Goal: Information Seeking & Learning: Learn about a topic

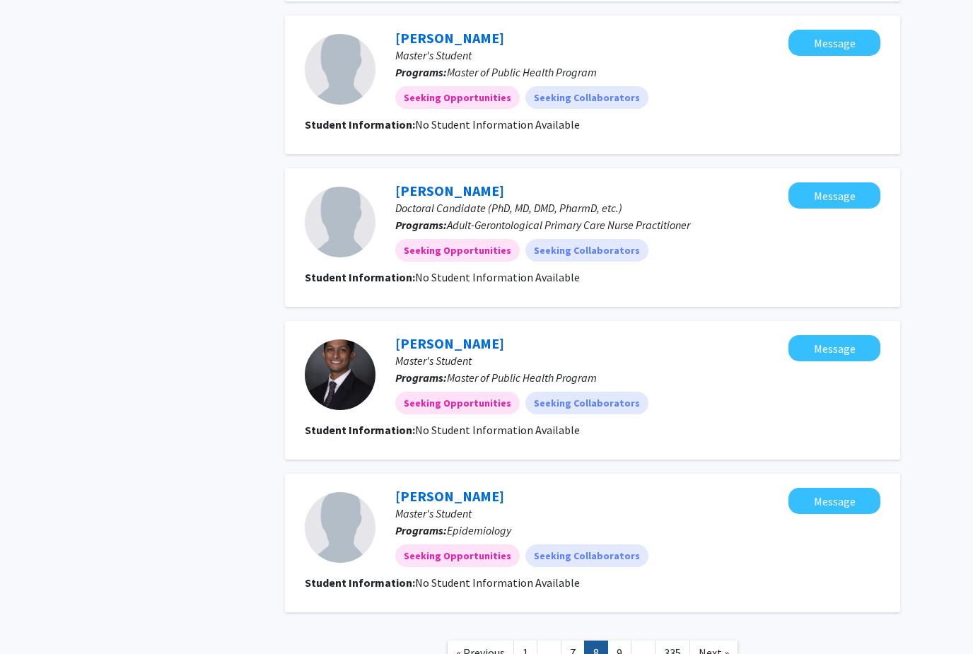
scroll to position [1111, 0]
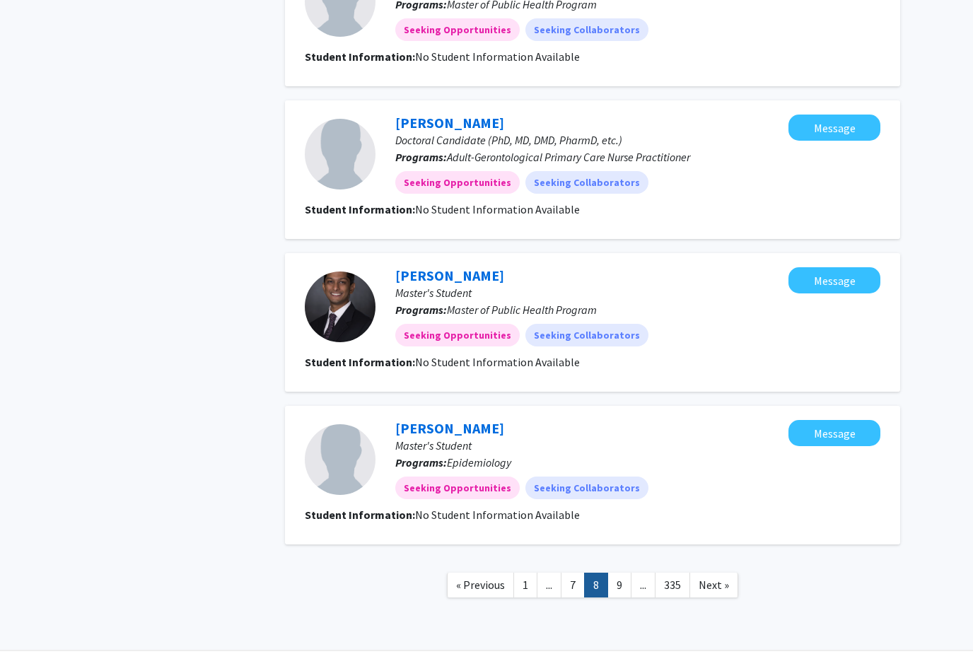
click at [610, 597] on nav "« Previous 1 ... 7 8 9 ... 335 Next »" at bounding box center [592, 586] width 615 height 57
click at [622, 595] on nav "« Previous 1 ... 7 8 9 ... 335 Next »" at bounding box center [592, 586] width 615 height 57
click at [617, 594] on link "9" at bounding box center [619, 584] width 24 height 25
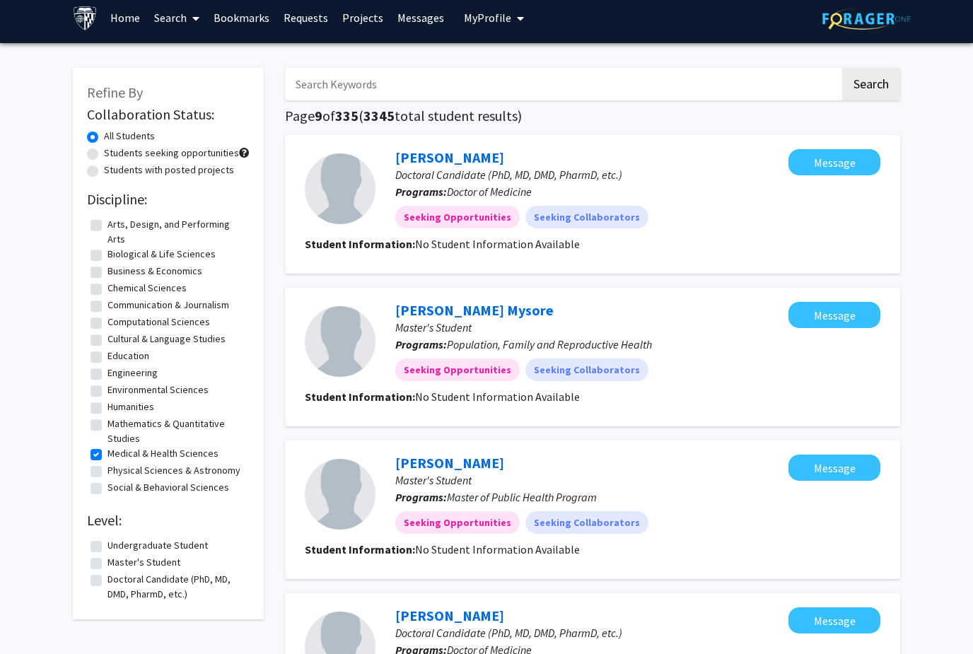
scroll to position [8, 0]
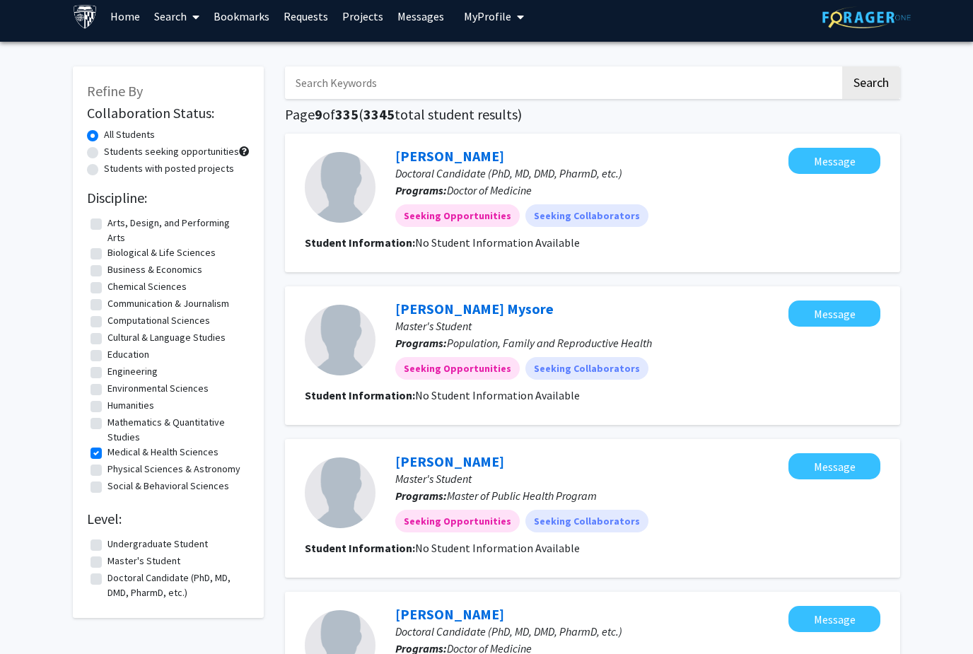
click at [358, 88] on input "Search Keywords" at bounding box center [562, 82] width 555 height 33
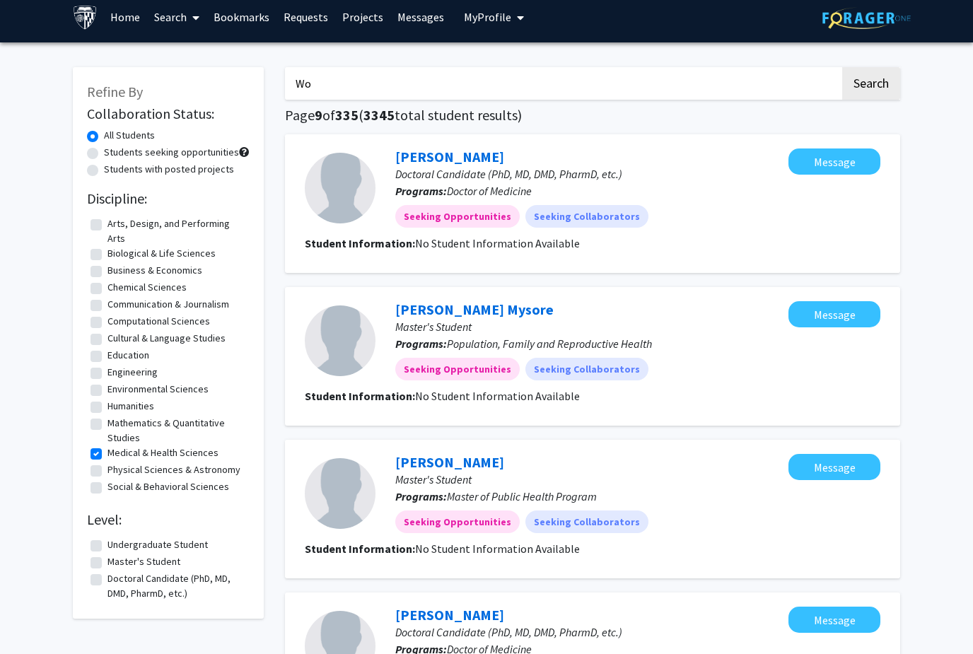
type input "W"
click at [126, 151] on label "Students seeking opportunities" at bounding box center [171, 152] width 135 height 15
click at [113, 151] on input "Students seeking opportunities" at bounding box center [108, 149] width 9 height 9
radio input "true"
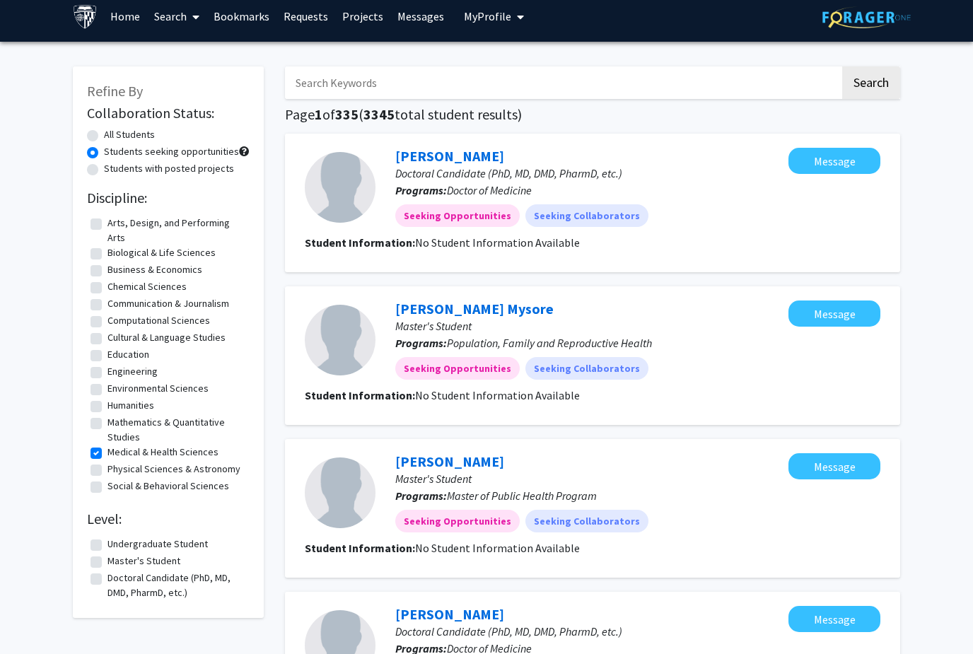
scroll to position [9, 0]
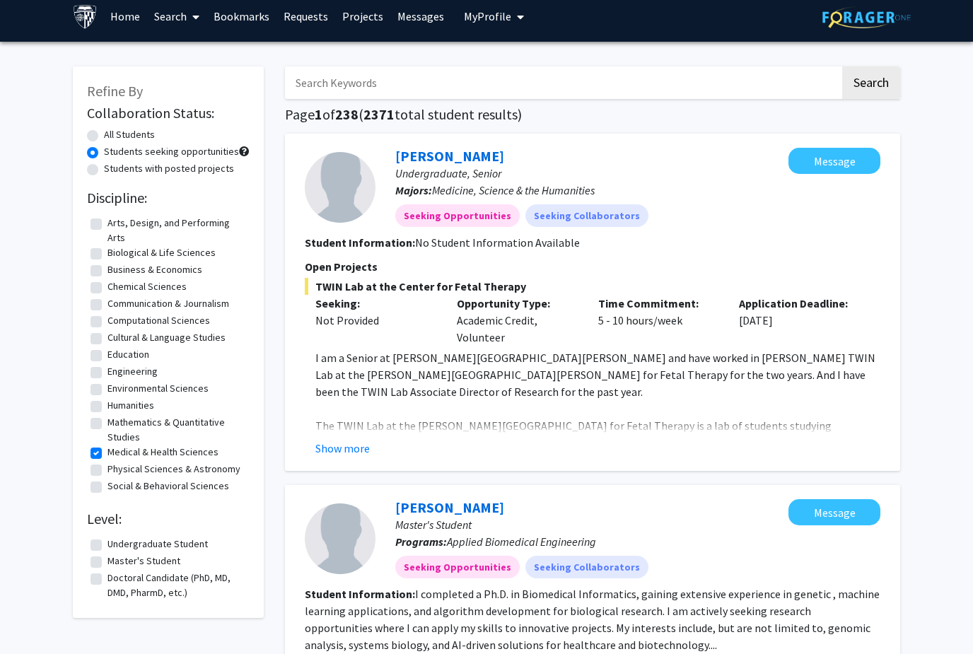
click at [107, 245] on label "Biological & Life Sciences" at bounding box center [161, 252] width 108 height 15
click at [107, 245] on input "Biological & Life Sciences" at bounding box center [111, 249] width 9 height 9
checkbox input "true"
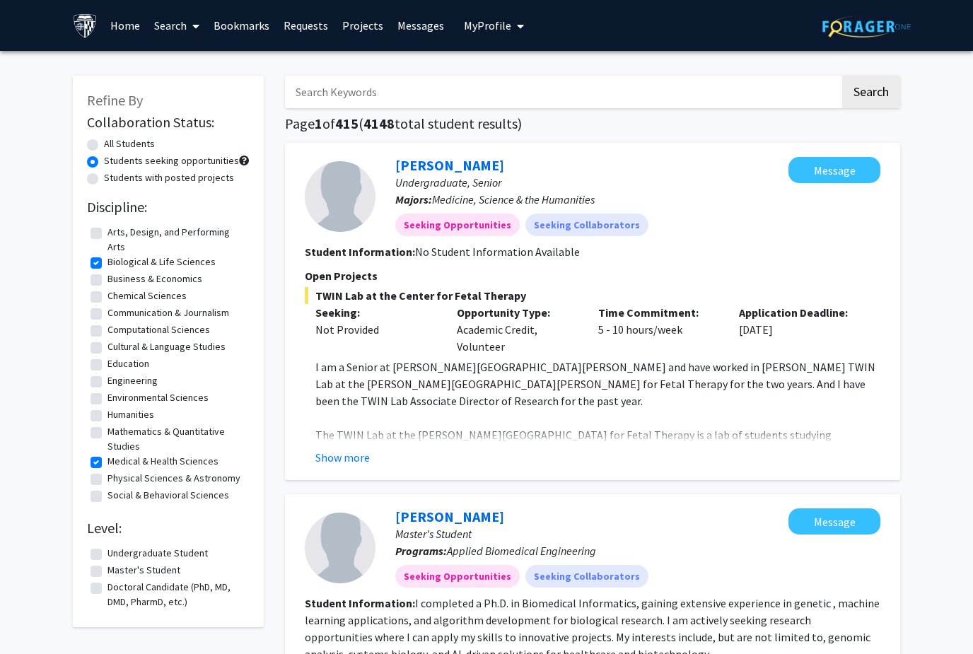
click at [107, 339] on label "Cultural & Language Studies" at bounding box center [166, 346] width 118 height 15
click at [107, 339] on input "Cultural & Language Studies" at bounding box center [111, 343] width 9 height 9
click at [107, 339] on label "Cultural & Language Studies" at bounding box center [166, 346] width 118 height 15
click at [107, 339] on input "Cultural & Language Studies" at bounding box center [111, 343] width 9 height 9
checkbox input "false"
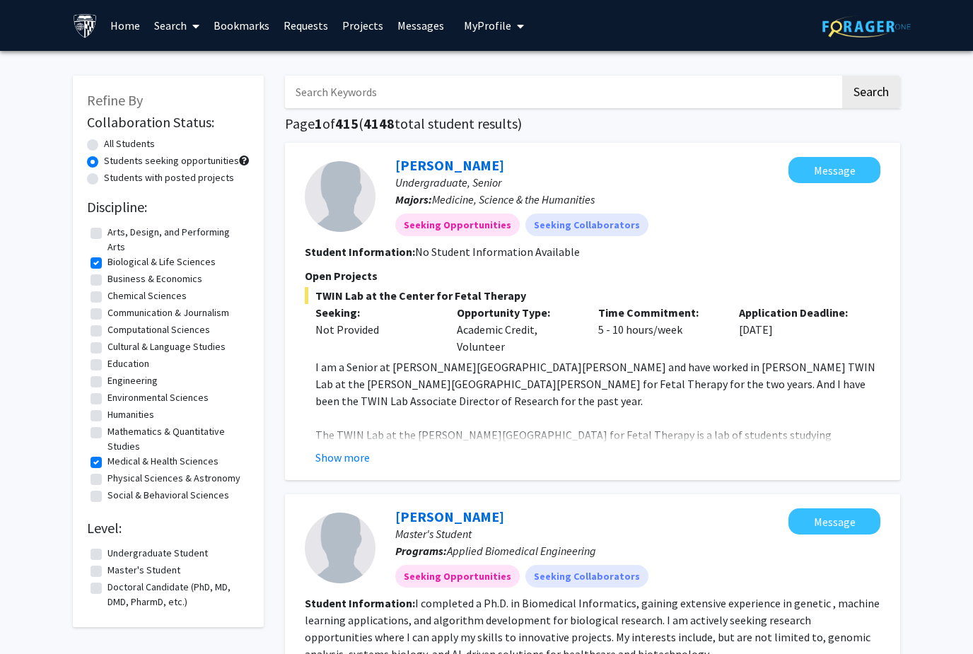
click at [107, 454] on label "Medical & Health Sciences" at bounding box center [162, 461] width 111 height 15
click at [107, 454] on input "Medical & Health Sciences" at bounding box center [111, 458] width 9 height 9
checkbox input "false"
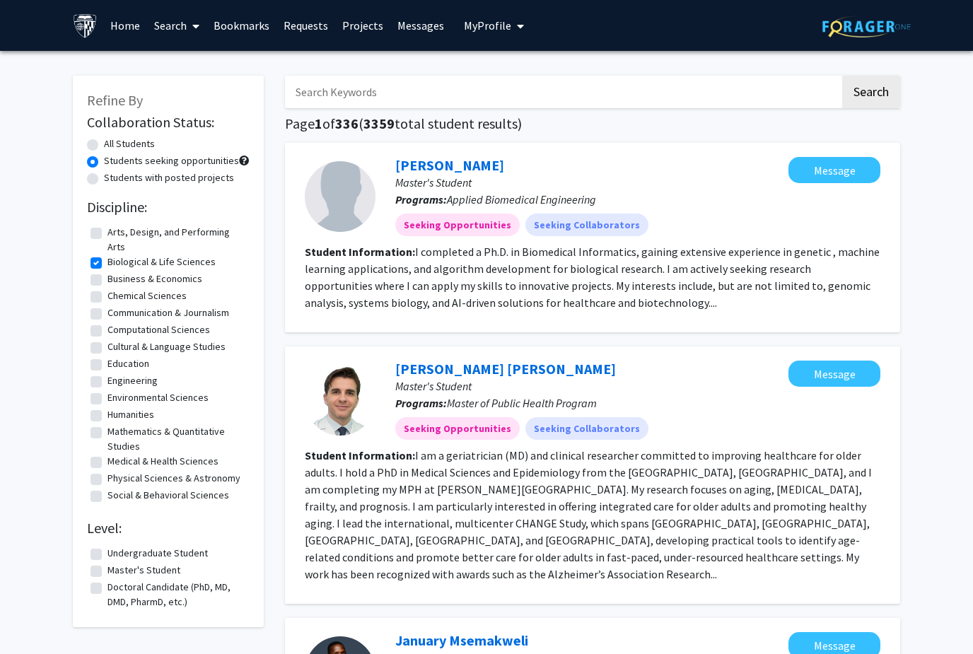
click at [107, 454] on label "Medical & Health Sciences" at bounding box center [162, 461] width 111 height 15
click at [107, 454] on input "Medical & Health Sciences" at bounding box center [111, 458] width 9 height 9
checkbox input "true"
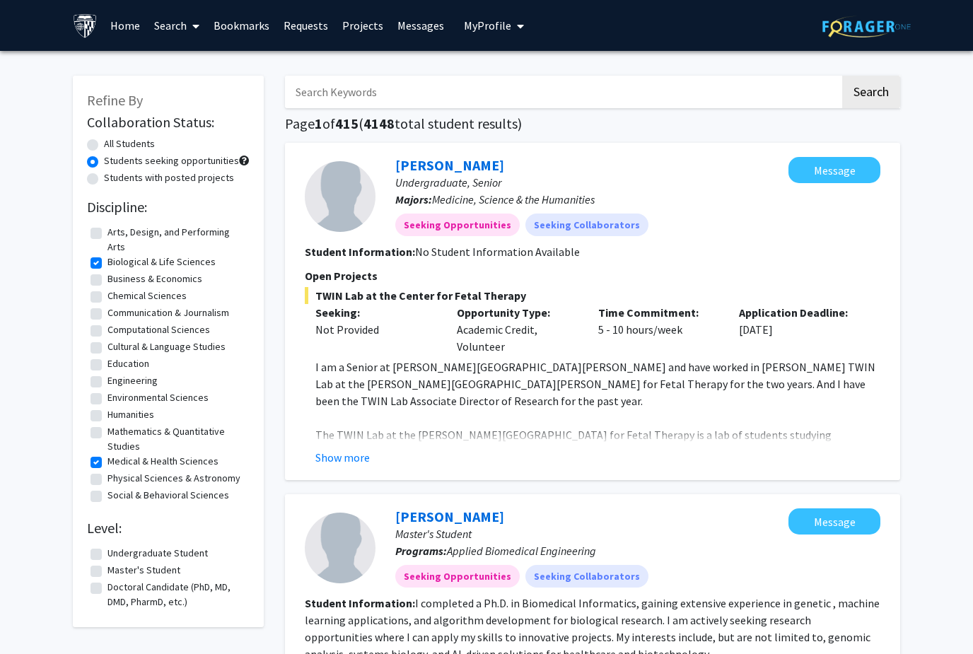
click at [107, 546] on label "Undergraduate Student" at bounding box center [157, 553] width 100 height 15
click at [107, 546] on input "Undergraduate Student" at bounding box center [111, 550] width 9 height 9
checkbox input "true"
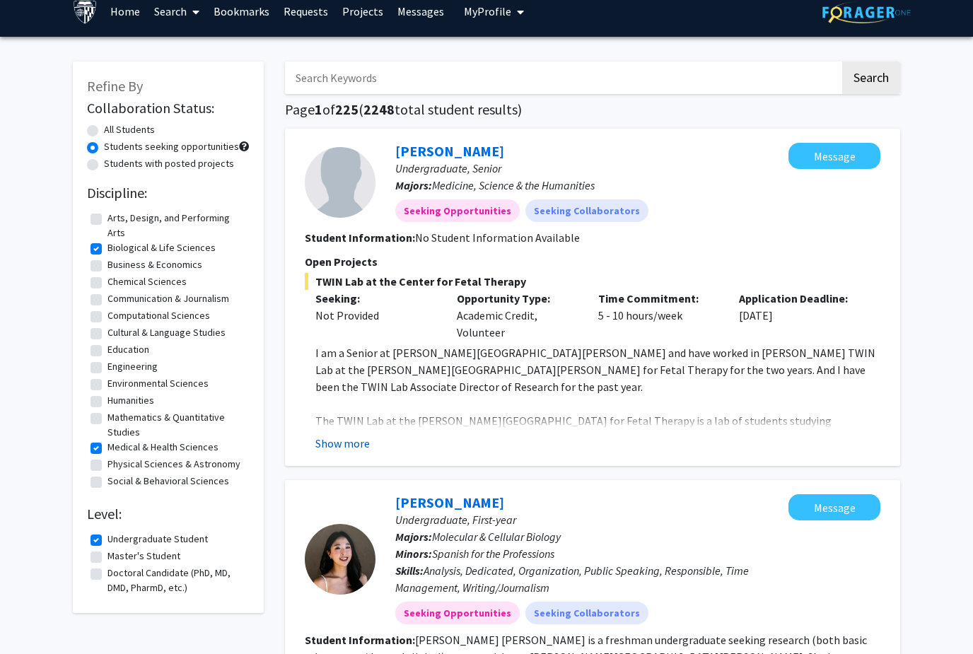
scroll to position [20, 0]
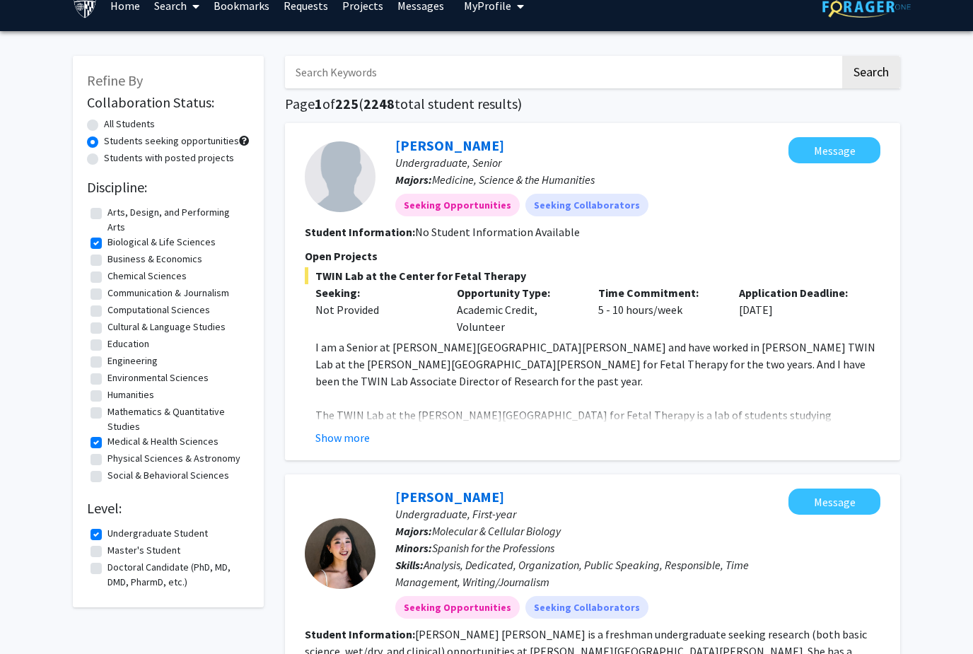
drag, startPoint x: 343, startPoint y: 392, endPoint x: 488, endPoint y: -75, distance: 489.1
click at [488, 0] on html "Skip navigation Home Search Bookmarks Requests Projects Messages My Profile [PE…" at bounding box center [486, 307] width 973 height 654
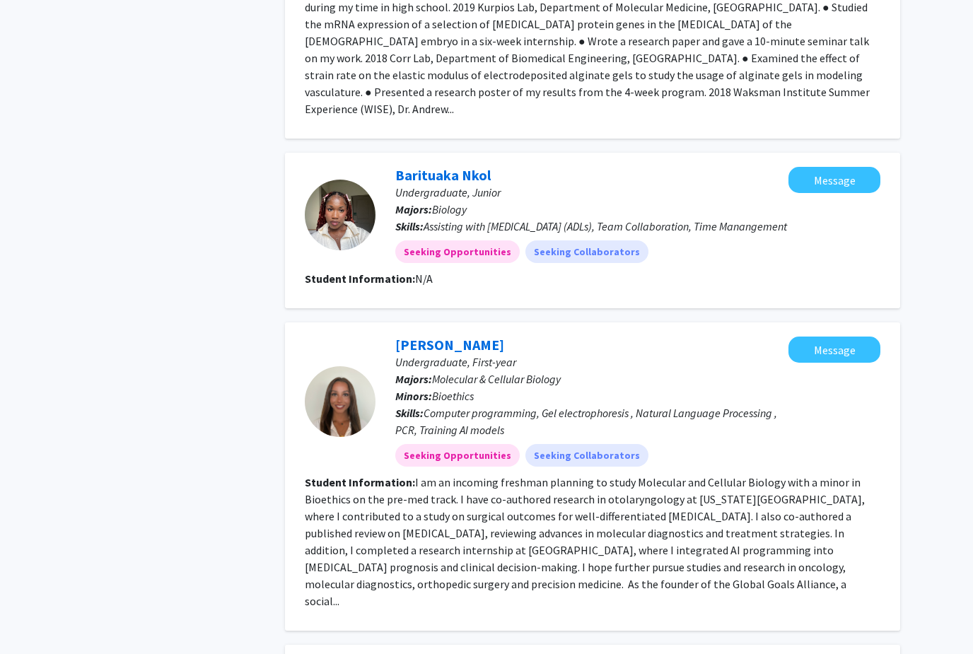
scroll to position [2192, 0]
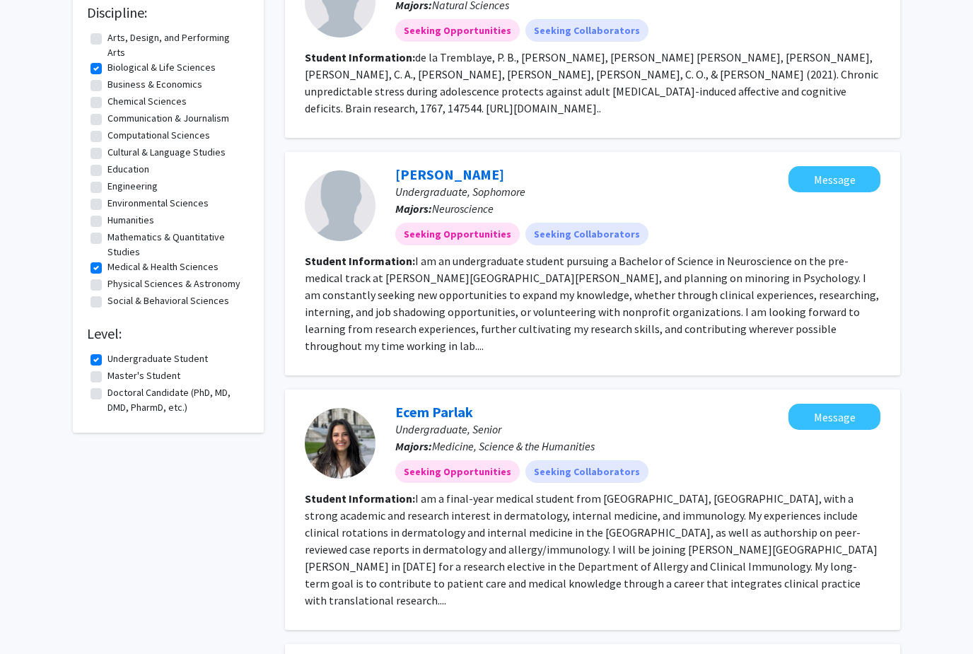
scroll to position [223, 0]
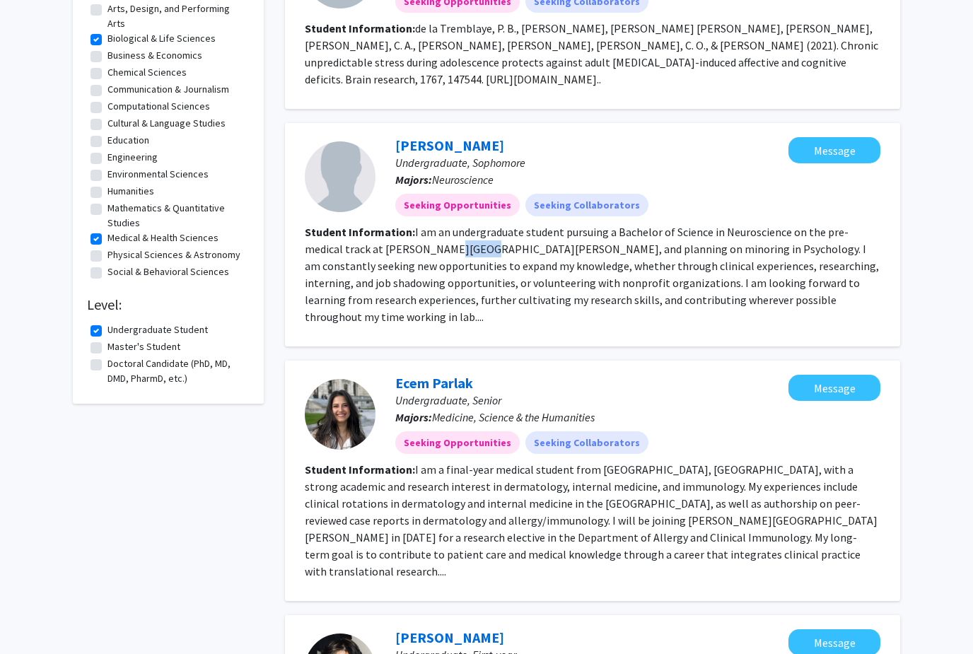
drag, startPoint x: 406, startPoint y: 242, endPoint x: 438, endPoint y: 251, distance: 33.8
click at [438, 252] on fg-read-more "I am an undergraduate student pursuing a Bachelor of Science in Neuroscience on…" at bounding box center [592, 274] width 574 height 99
click at [438, 246] on fg-read-more "I am an undergraduate student pursuing a Bachelor of Science in Neuroscience on…" at bounding box center [592, 274] width 574 height 99
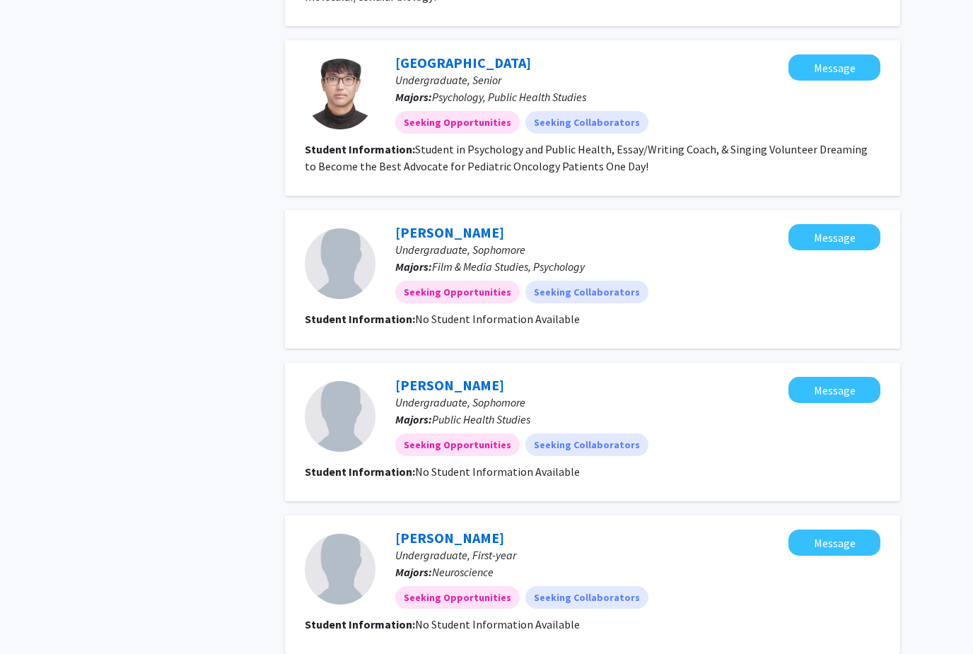
scroll to position [1365, 0]
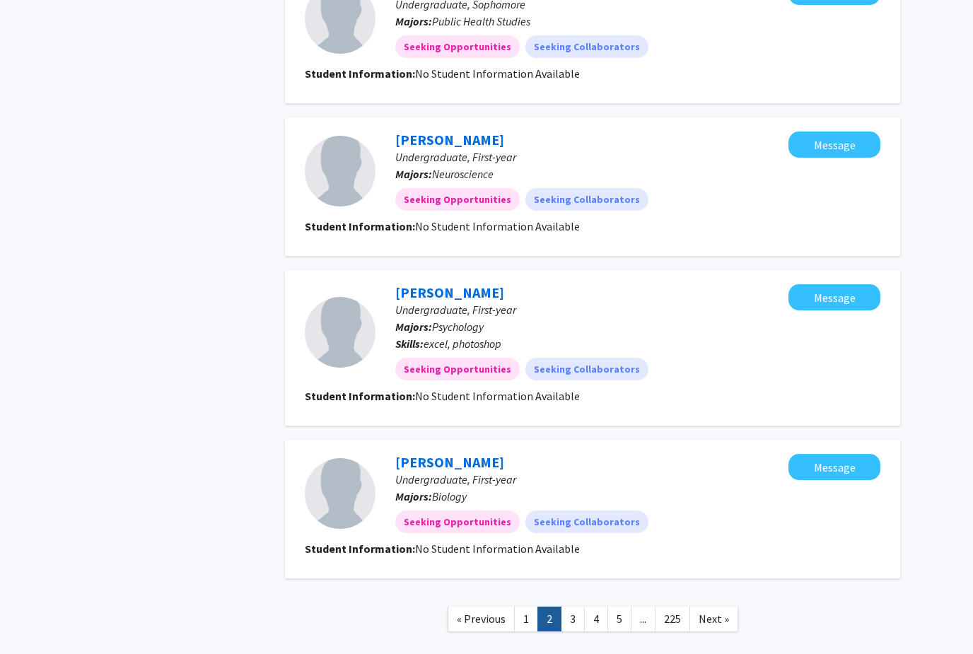
click at [585, 606] on link "4" at bounding box center [596, 618] width 24 height 25
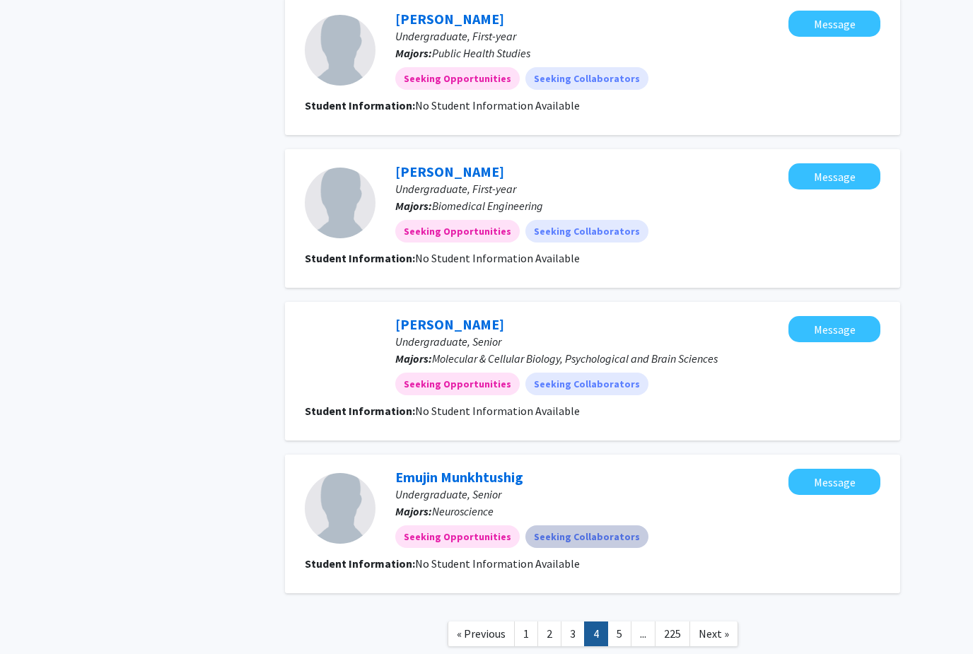
scroll to position [1111, 0]
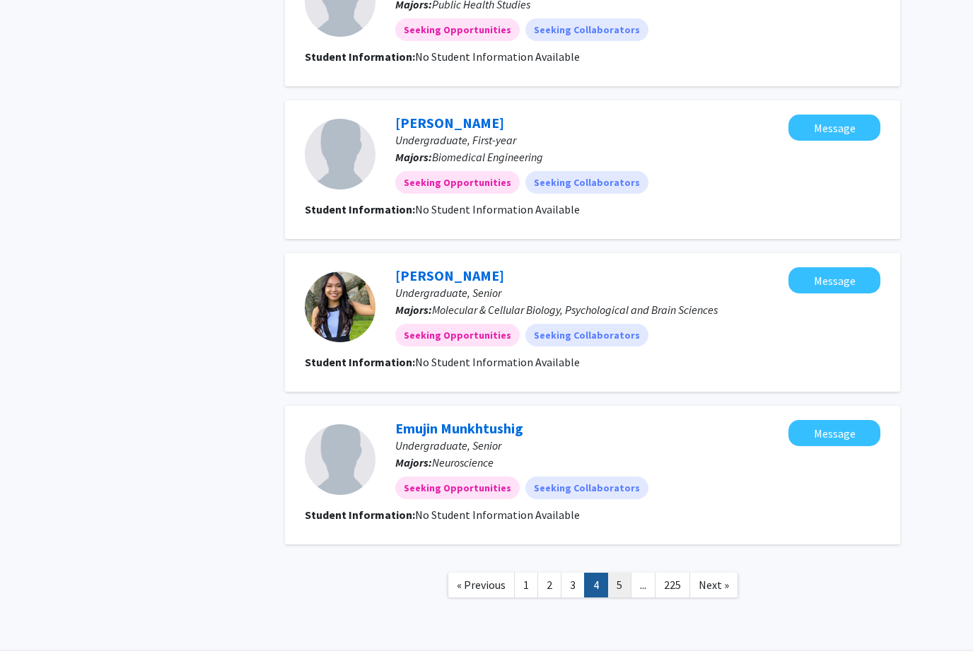
click at [624, 589] on link "5" at bounding box center [619, 584] width 24 height 25
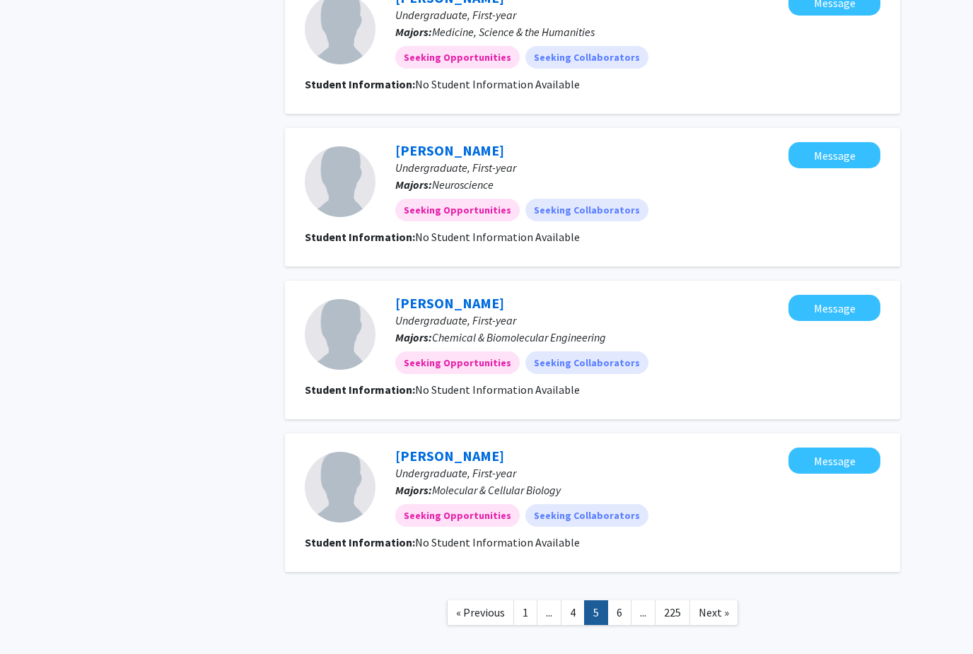
scroll to position [1162, 0]
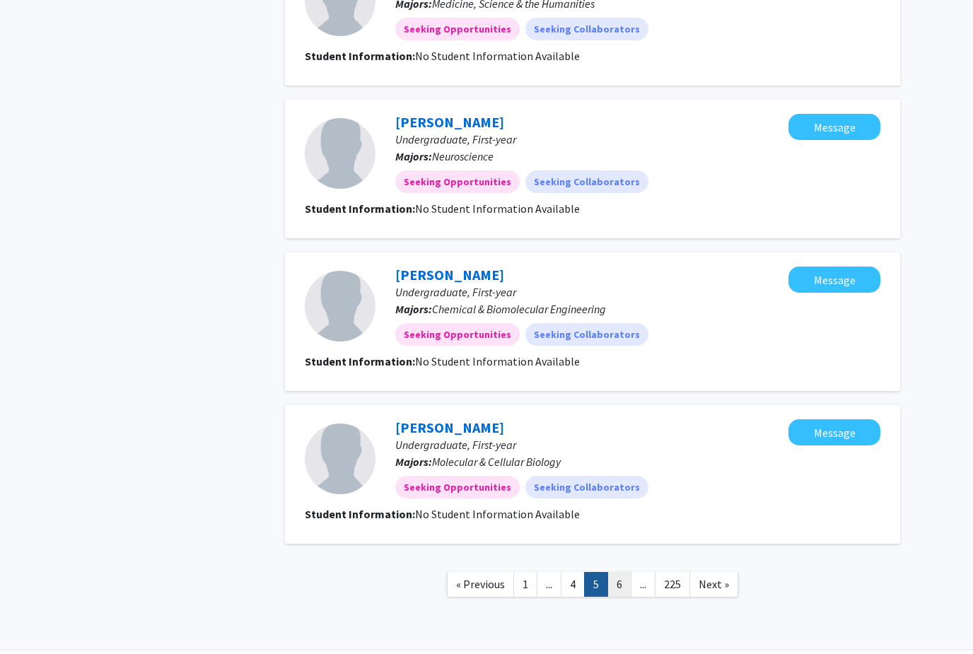
click at [629, 589] on link "6" at bounding box center [619, 584] width 24 height 25
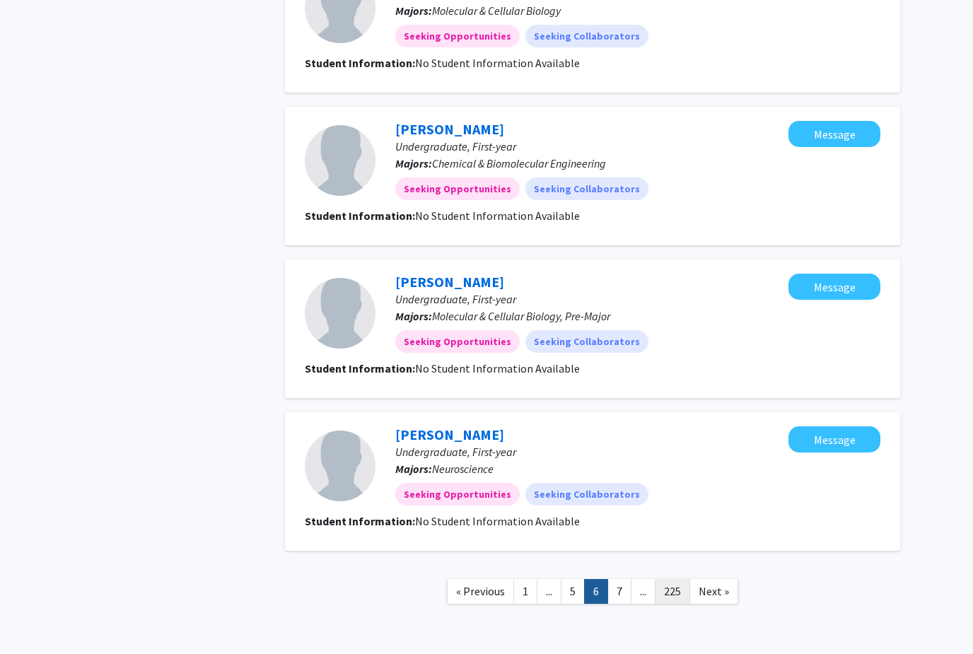
scroll to position [1139, 0]
click at [620, 592] on link "7" at bounding box center [619, 591] width 24 height 25
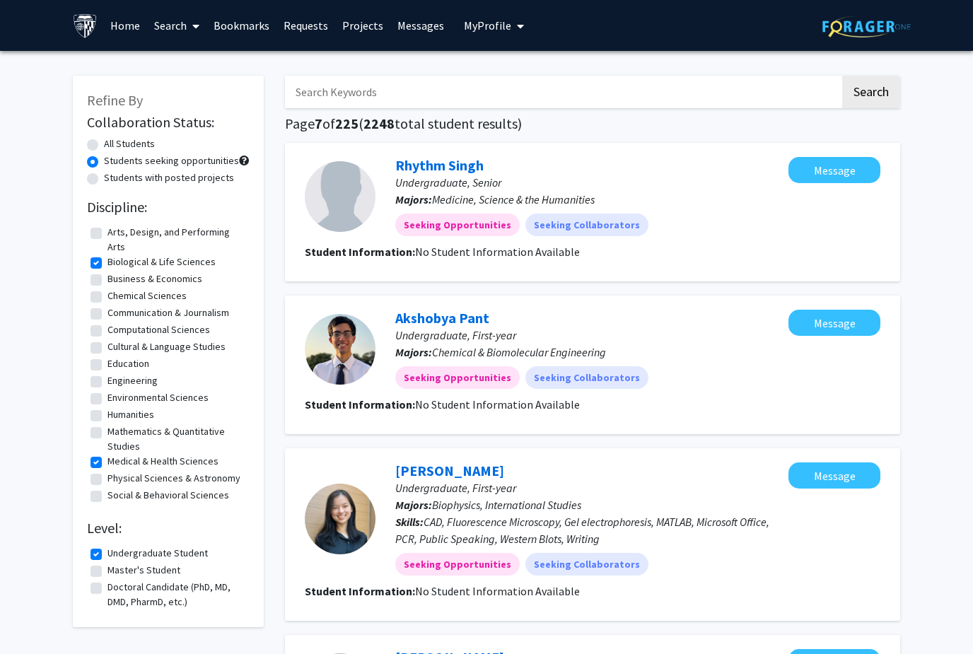
drag, startPoint x: 130, startPoint y: 29, endPoint x: 130, endPoint y: 9, distance: 19.8
click at [130, 29] on link "Home" at bounding box center [125, 25] width 44 height 49
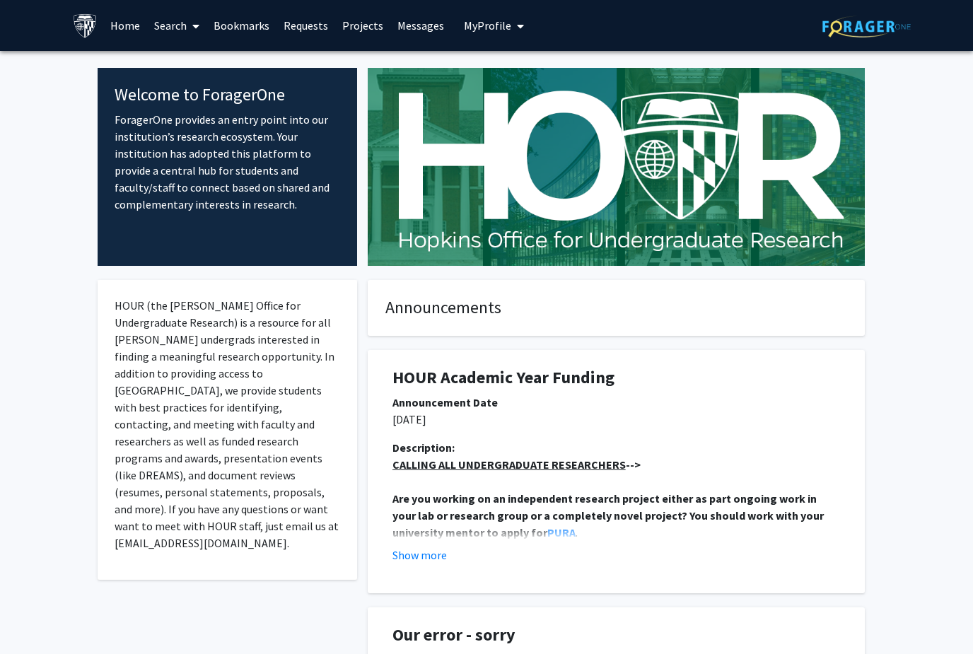
click at [164, 33] on link "Search" at bounding box center [176, 25] width 59 height 49
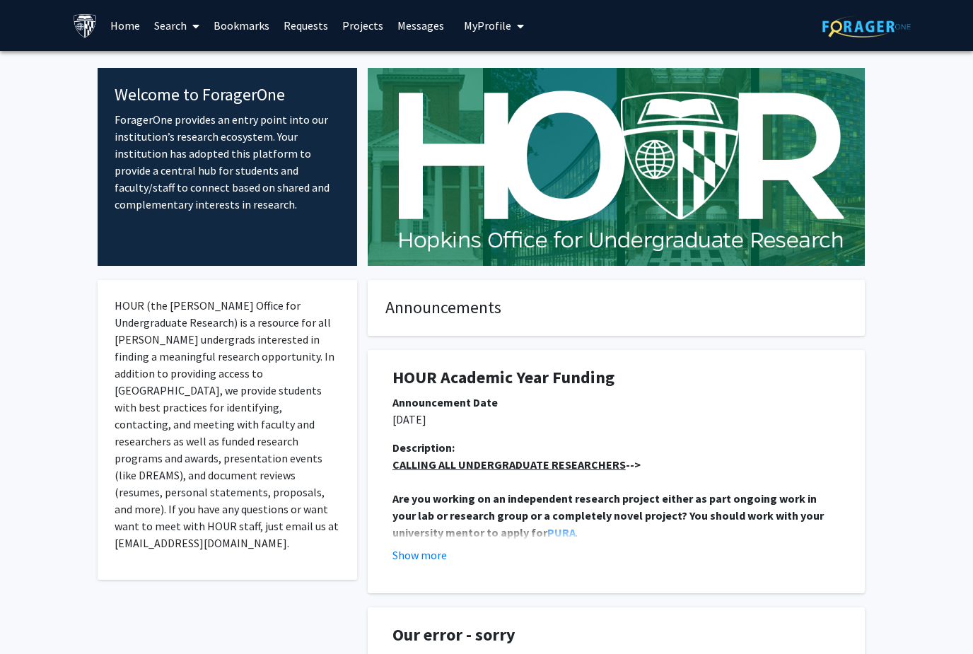
click at [824, 36] on link at bounding box center [866, 25] width 88 height 49
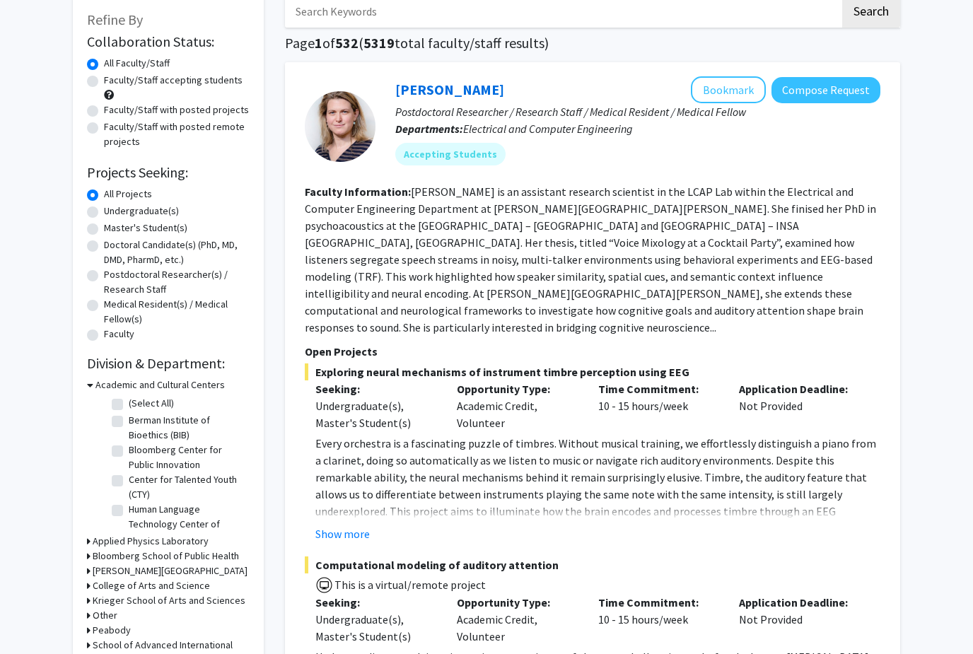
scroll to position [82, 0]
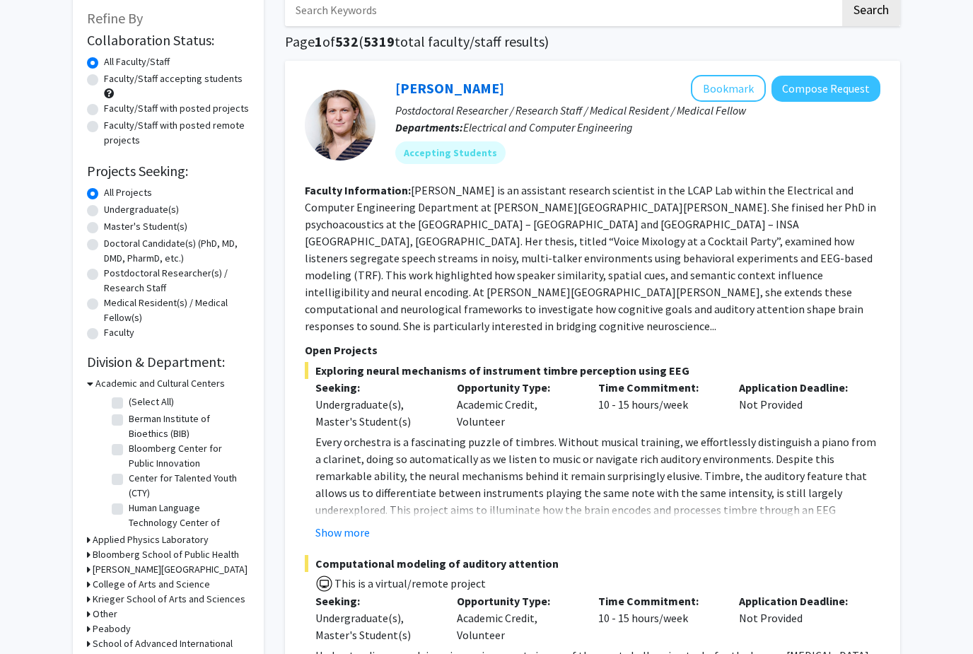
click at [119, 216] on div "Undergraduate(s)" at bounding box center [168, 210] width 163 height 17
click at [119, 211] on label "Undergraduate(s)" at bounding box center [141, 209] width 75 height 15
click at [113, 211] on input "Undergraduate(s)" at bounding box center [108, 206] width 9 height 9
radio input "true"
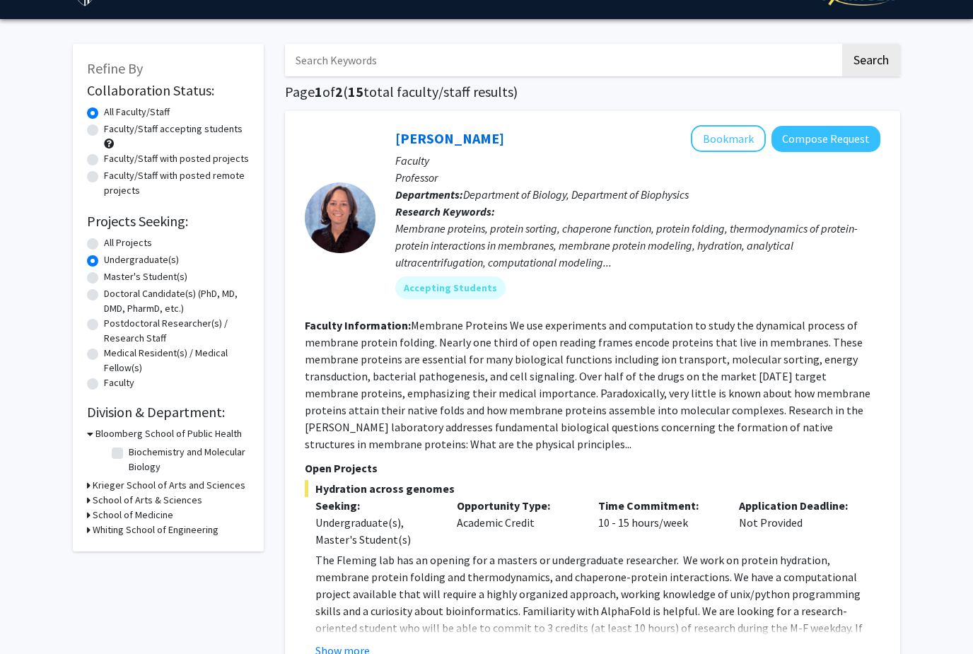
scroll to position [42, 0]
